Goal: Information Seeking & Learning: Find specific fact

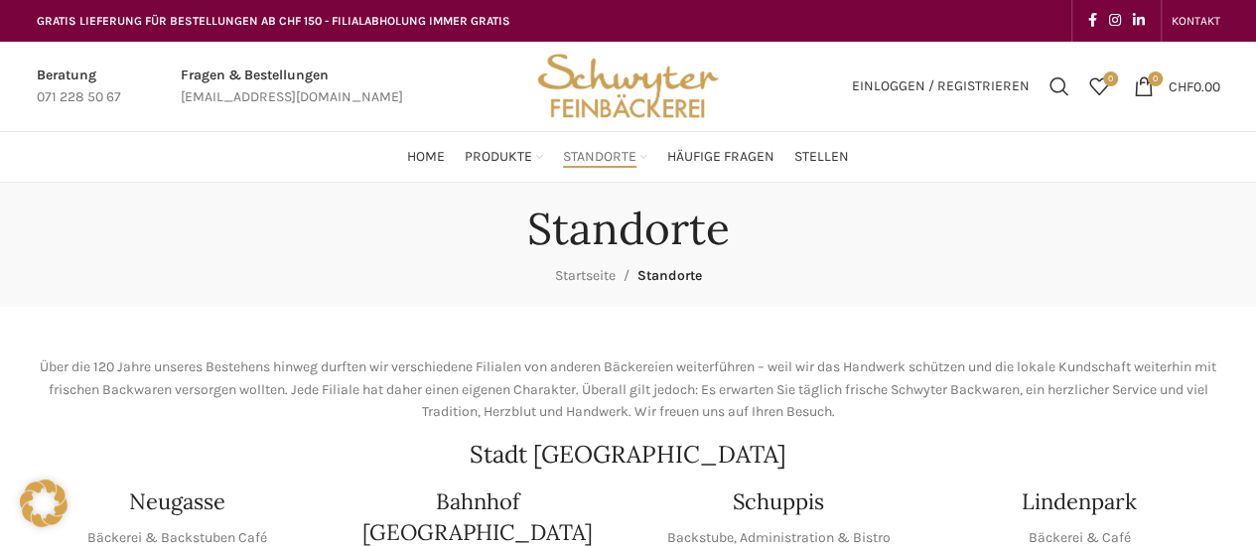
click at [640, 154] on link "Standorte" at bounding box center [605, 157] width 84 height 40
click at [640, 158] on link "Standorte" at bounding box center [605, 157] width 84 height 40
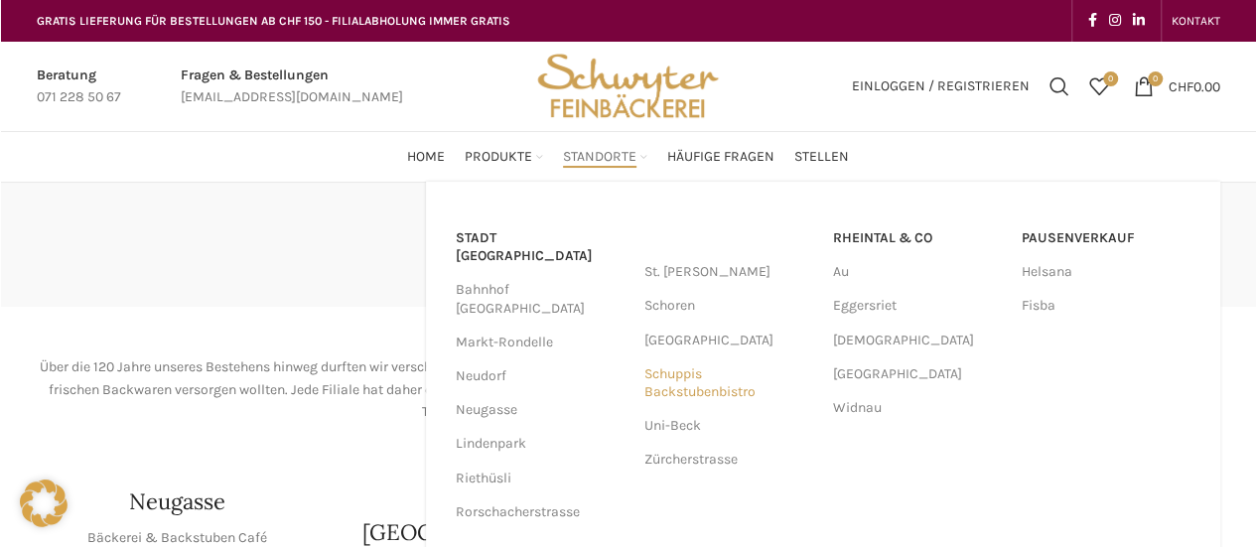
click at [683, 376] on link "Schuppis Backstubenbistro" at bounding box center [728, 383] width 169 height 52
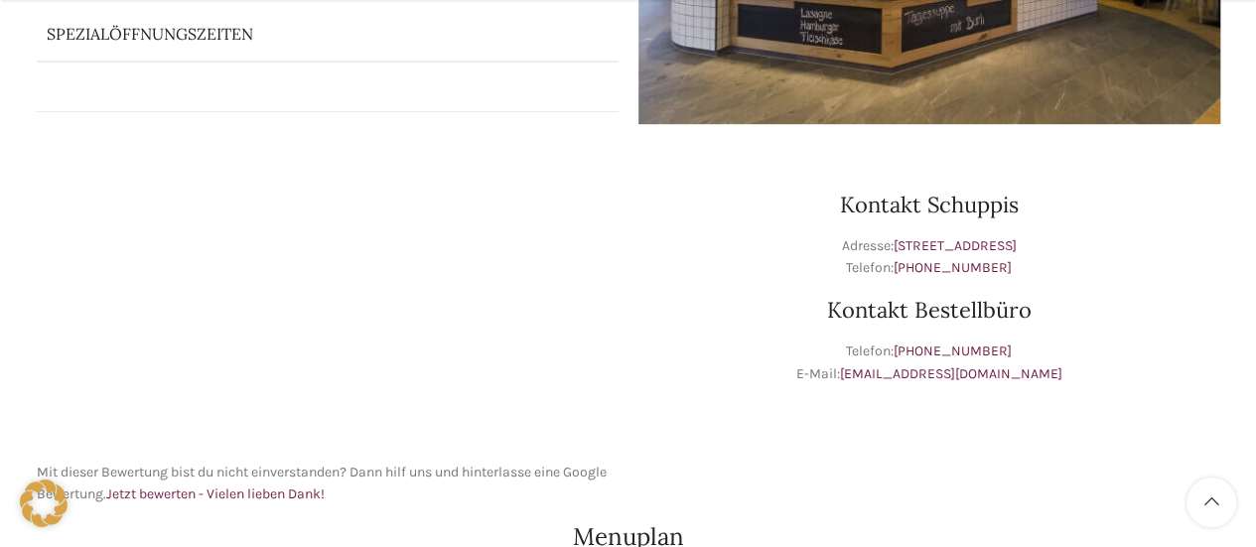
scroll to position [893, 0]
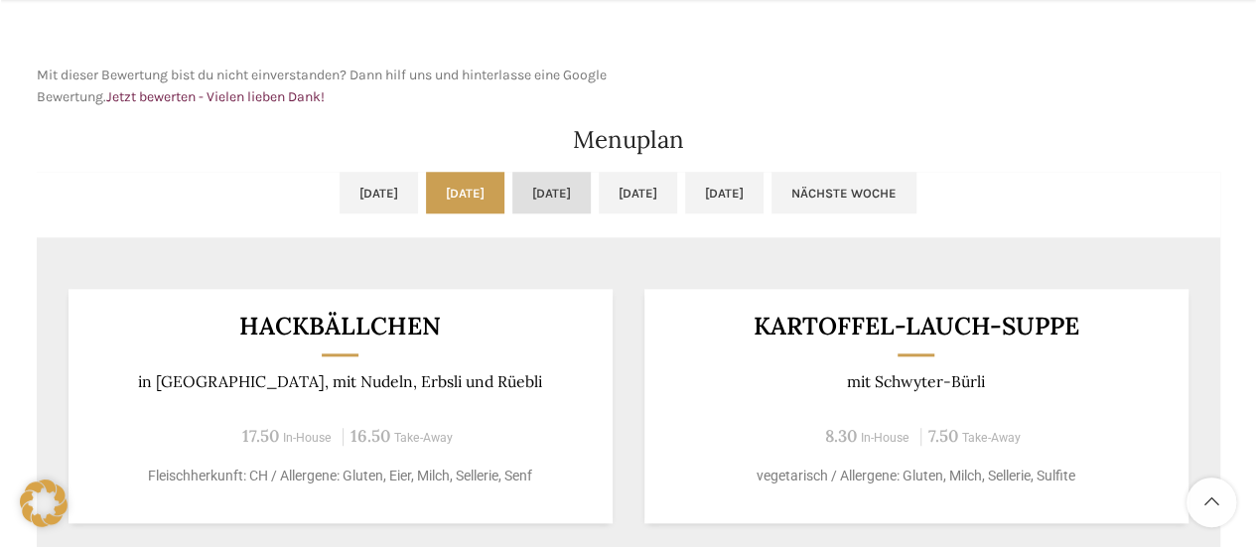
click at [572, 191] on link "[DATE]" at bounding box center [551, 193] width 78 height 42
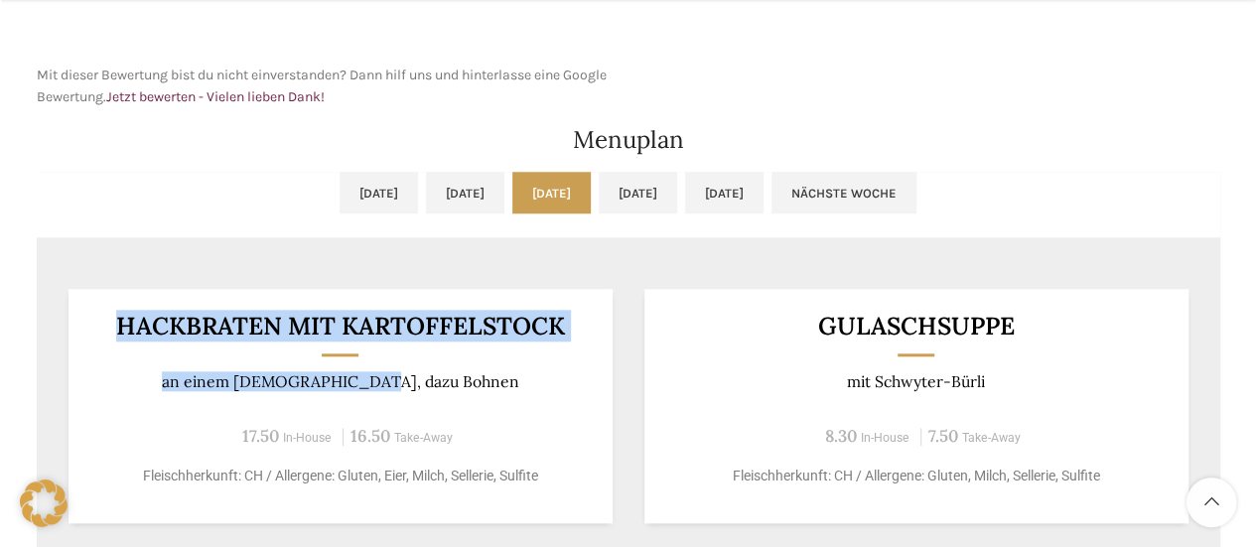
drag, startPoint x: 354, startPoint y: 354, endPoint x: 60, endPoint y: 308, distance: 298.5
copy div "Hackbraten mit Kartoffelstock an einem Jus, dazu Bohnen"
